Goal: Task Accomplishment & Management: Manage account settings

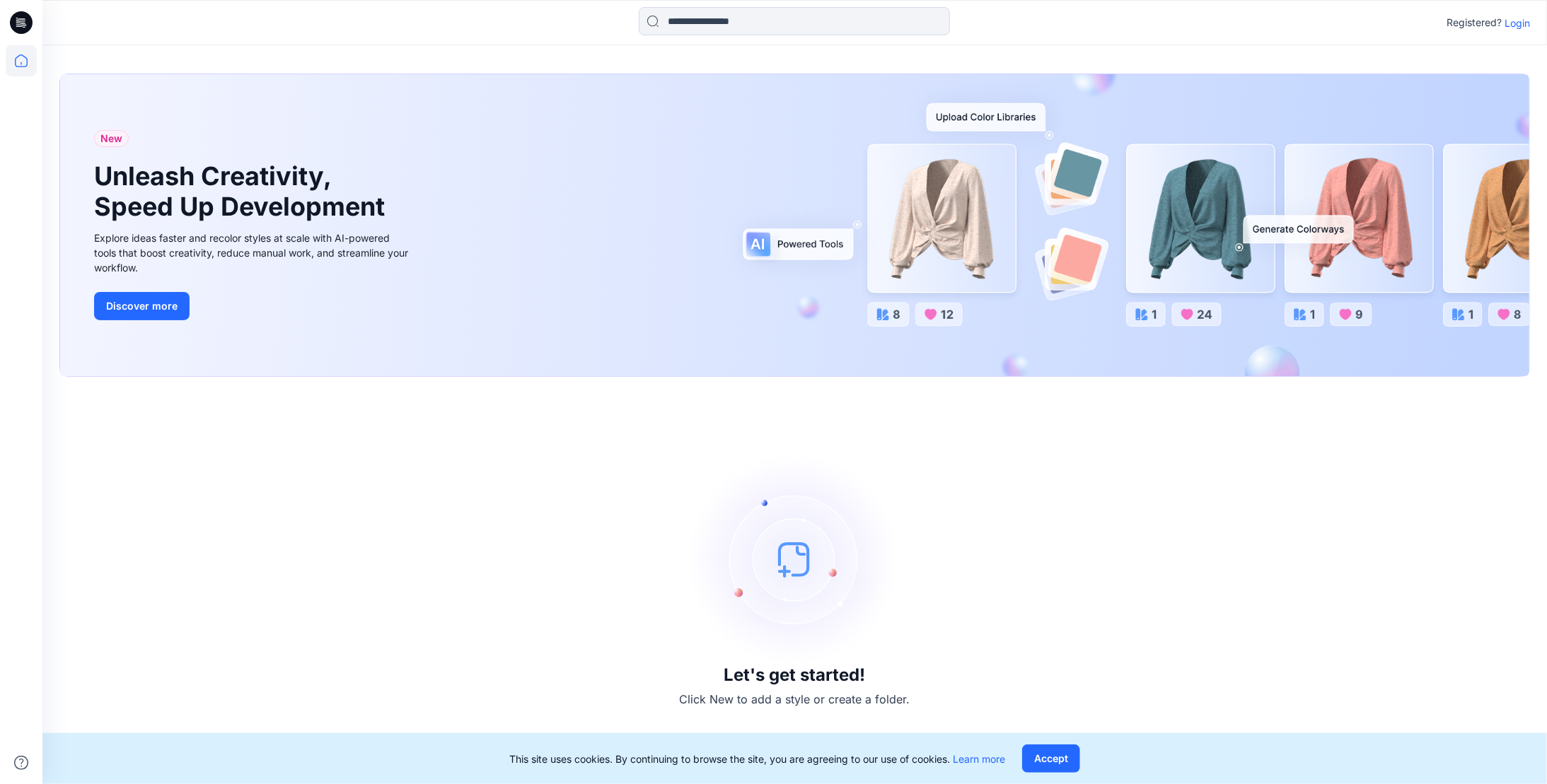
click at [1521, 26] on p "Login" at bounding box center [1517, 23] width 26 height 15
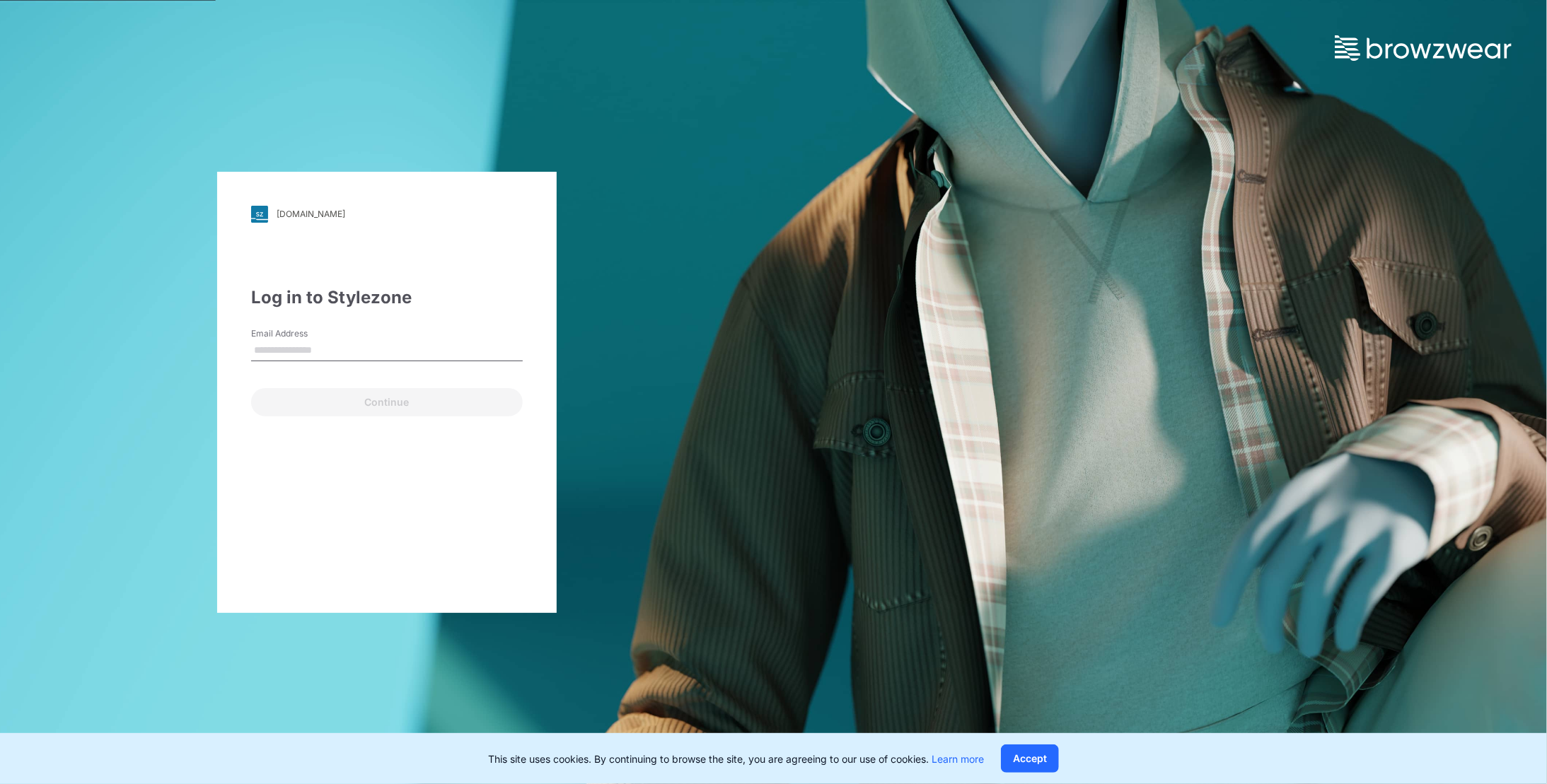
click at [351, 346] on input "Email Address" at bounding box center [386, 350] width 272 height 21
type input "**********"
click at [251, 388] on button "Continue" at bounding box center [386, 402] width 272 height 28
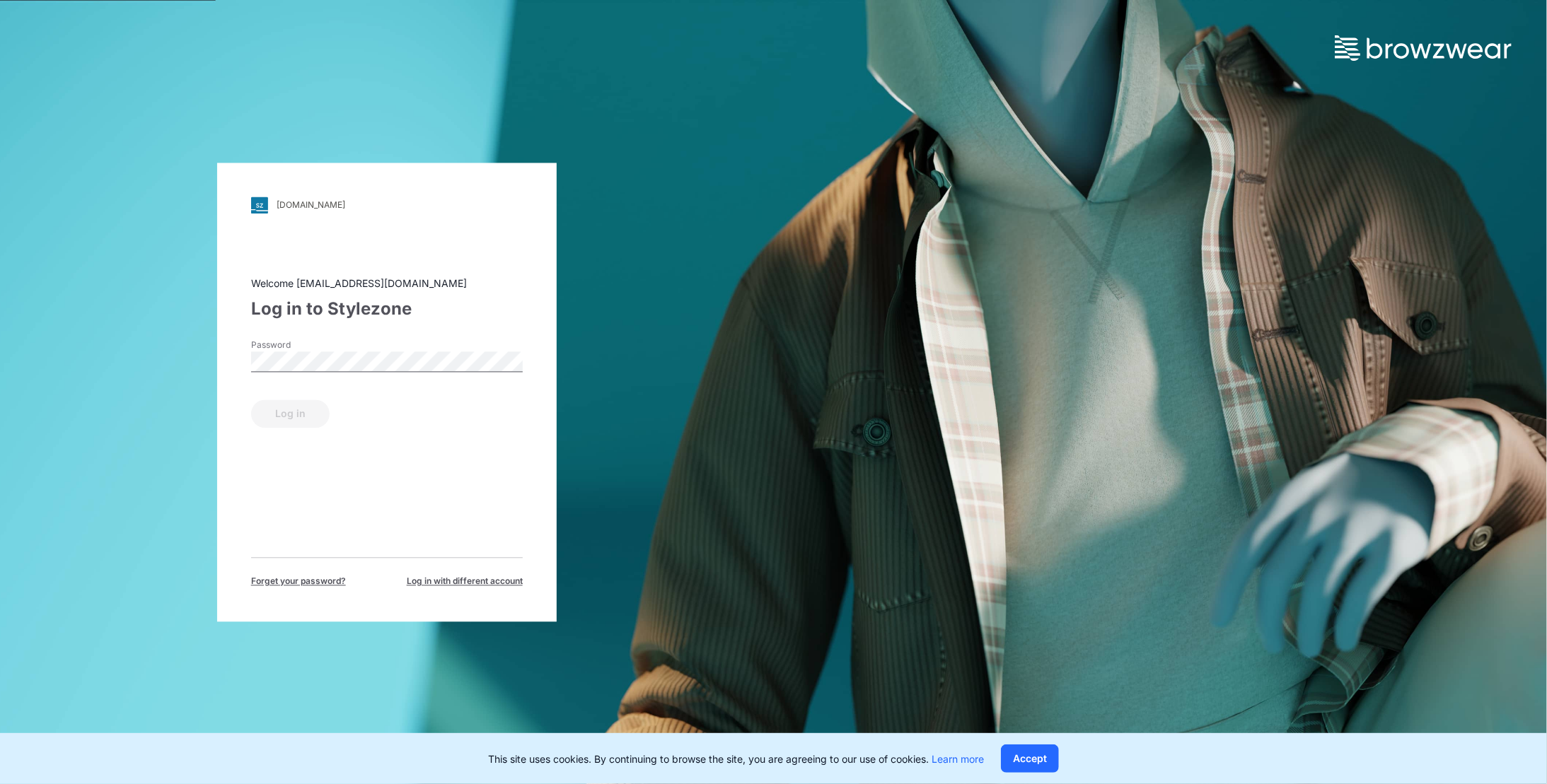
click at [352, 350] on div "Password" at bounding box center [386, 360] width 272 height 42
click at [251, 399] on button "Log in" at bounding box center [290, 413] width 79 height 28
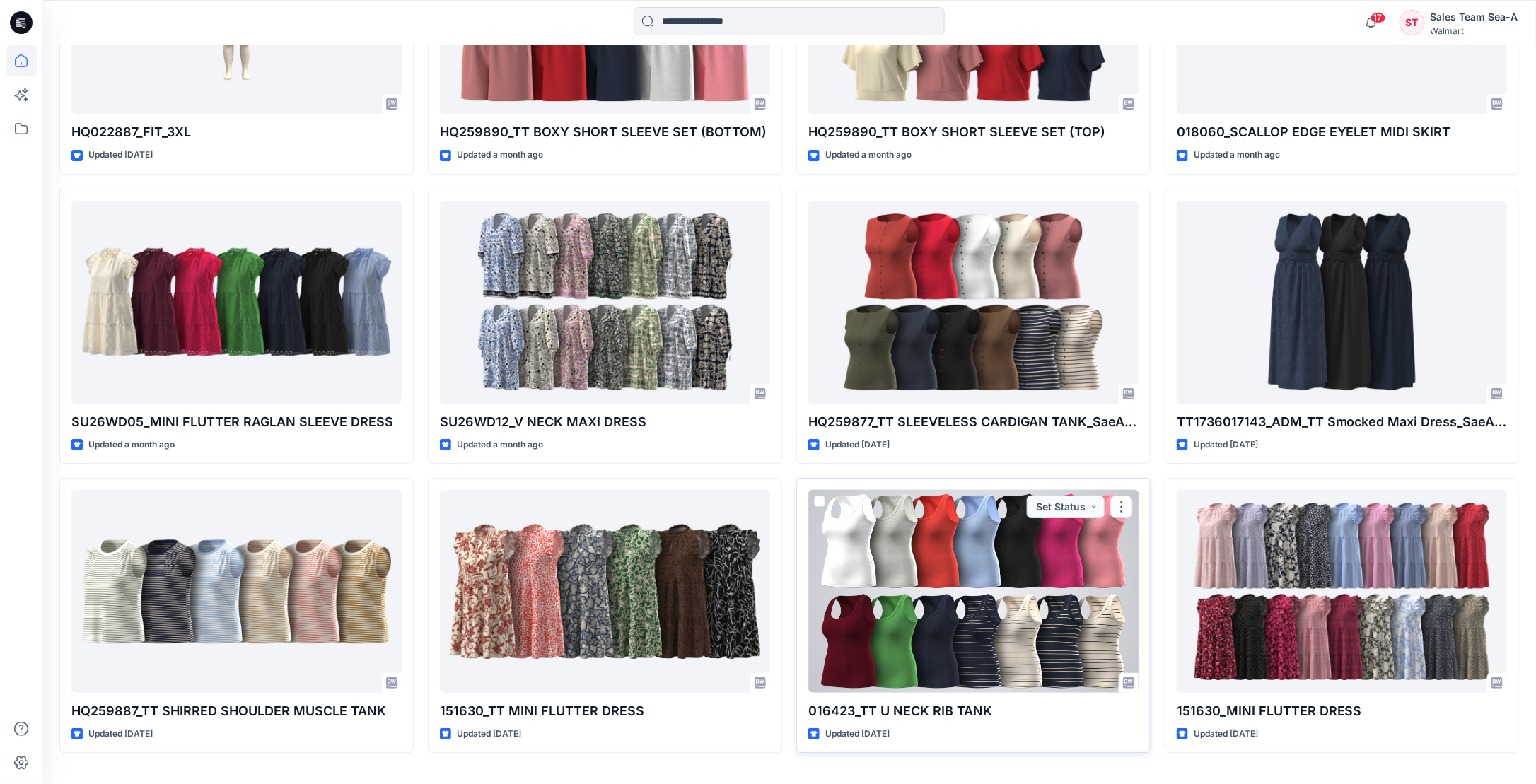
scroll to position [2399, 0]
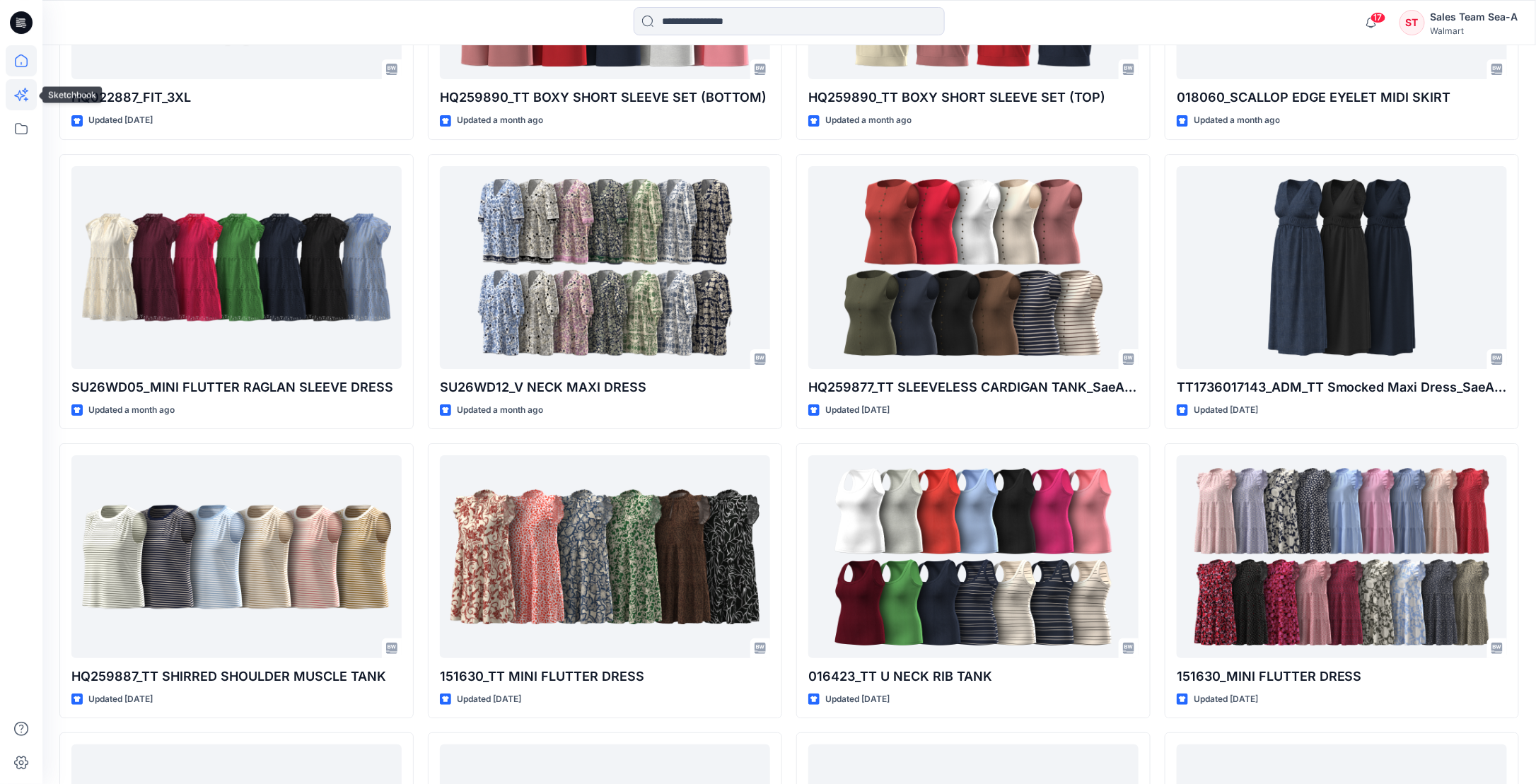
click at [16, 97] on icon at bounding box center [21, 95] width 31 height 31
